Goal: Check status: Check status

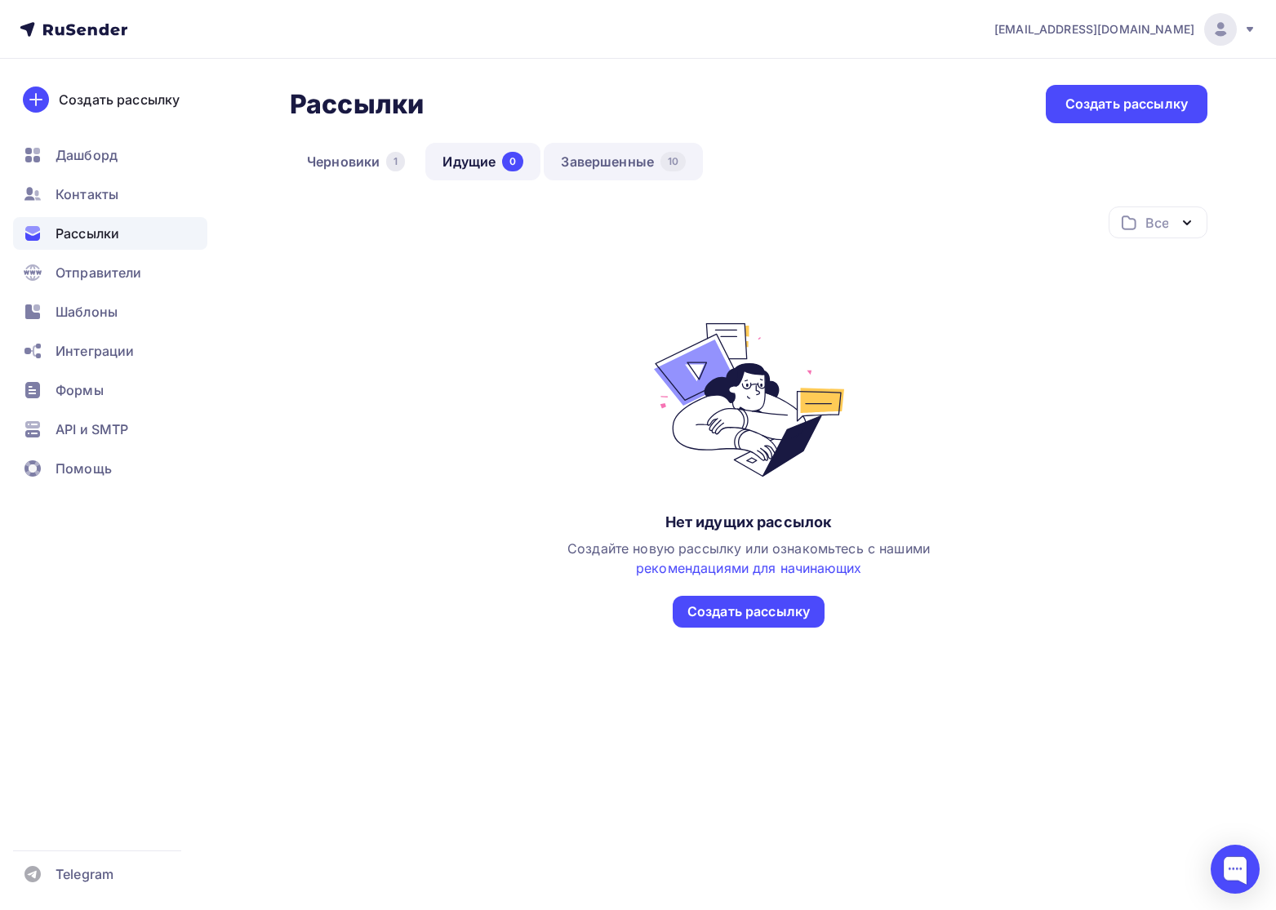
click at [630, 167] on link "Завершенные 10" at bounding box center [623, 162] width 159 height 38
click at [617, 166] on link "Завершенные 10" at bounding box center [623, 162] width 159 height 38
click at [617, 163] on link "Завершенные 10" at bounding box center [623, 162] width 159 height 38
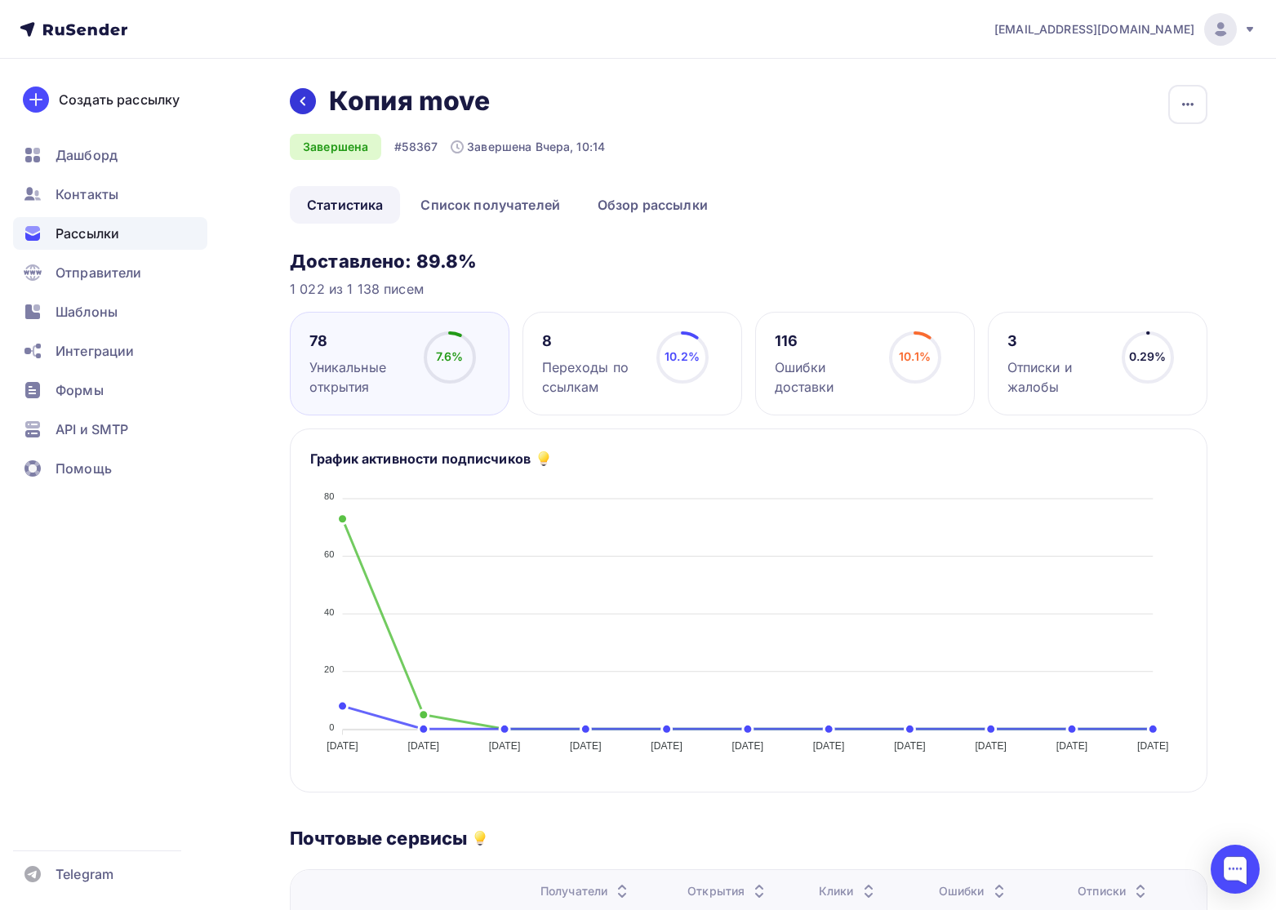
click at [313, 96] on div at bounding box center [303, 101] width 26 height 26
click at [308, 96] on icon at bounding box center [302, 101] width 13 height 13
